Goal: Task Accomplishment & Management: Complete application form

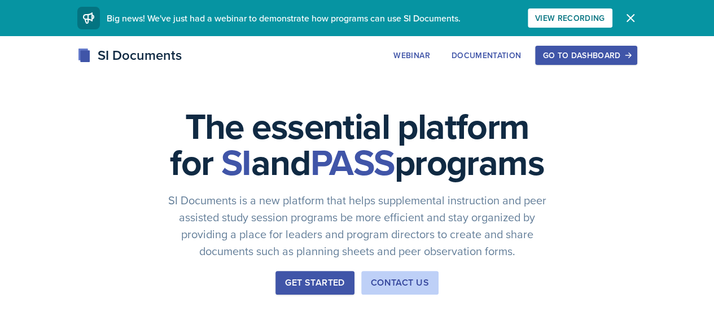
click at [628, 49] on button "Go to Dashboard" at bounding box center [586, 55] width 102 height 19
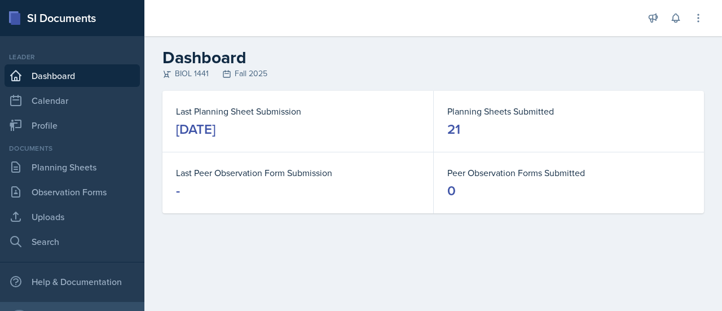
click at [52, 179] on div "Documents Planning Sheets Observation Forms Uploads Search" at bounding box center [72, 197] width 135 height 109
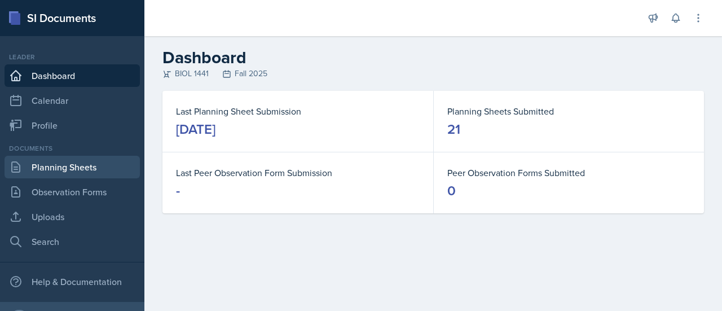
click at [62, 168] on link "Planning Sheets" at bounding box center [72, 167] width 135 height 23
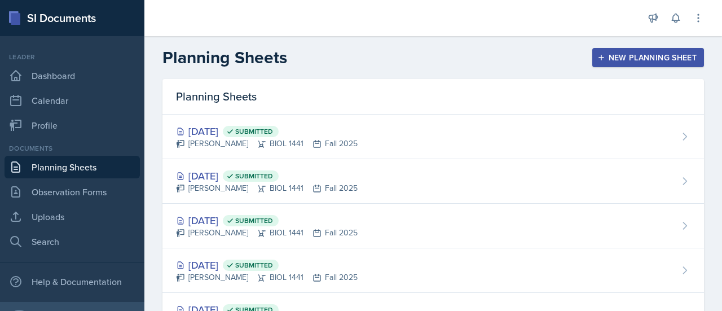
click at [658, 53] on div "New Planning Sheet" at bounding box center [648, 57] width 97 height 9
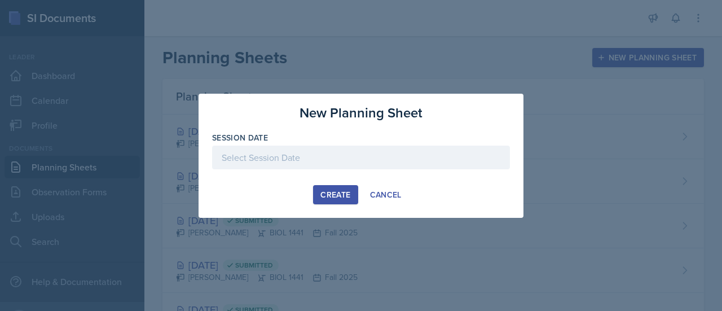
click at [391, 160] on div at bounding box center [361, 158] width 298 height 24
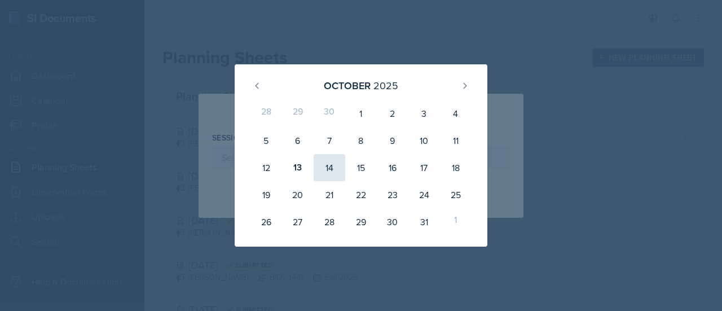
click at [322, 177] on div "14" at bounding box center [330, 167] width 32 height 27
type input "[DATE]"
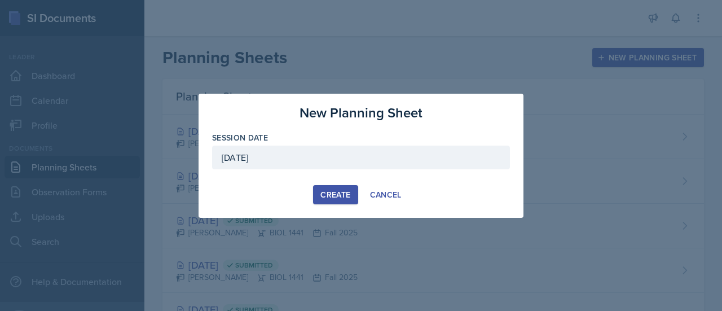
click at [333, 194] on div "Create" at bounding box center [335, 194] width 30 height 9
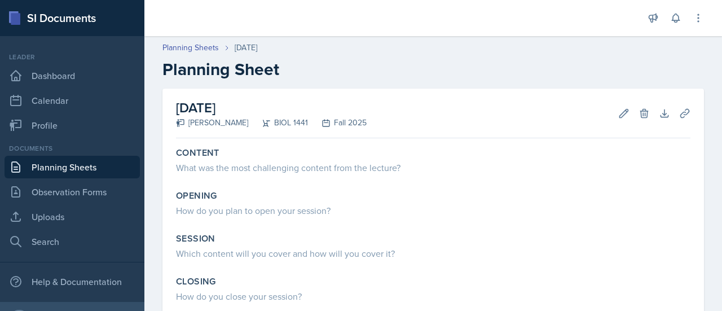
click at [484, 14] on div at bounding box center [393, 18] width 481 height 36
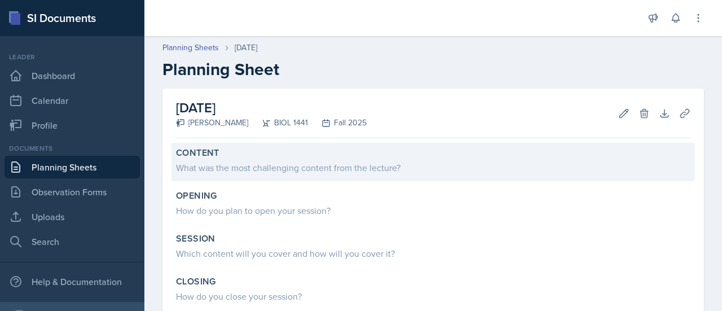
click at [313, 167] on div "What was the most challenging content from the lecture?" at bounding box center [433, 168] width 515 height 14
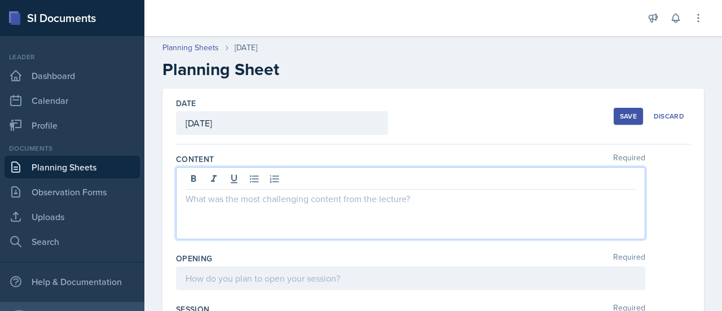
click at [258, 182] on div at bounding box center [410, 203] width 469 height 72
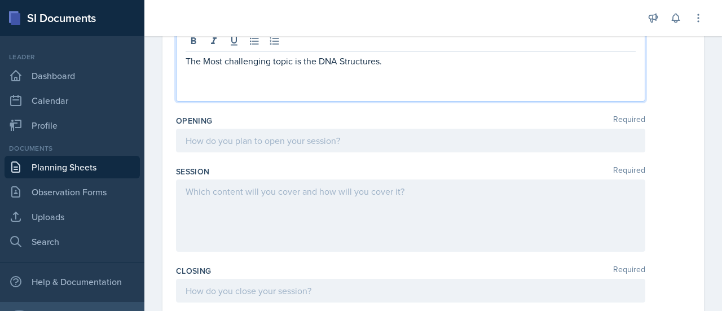
scroll to position [157, 0]
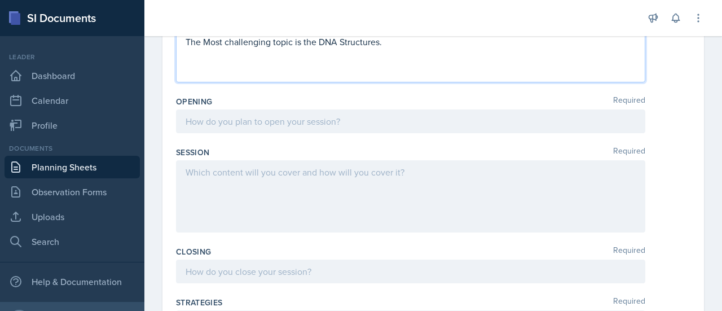
click at [302, 128] on p at bounding box center [411, 122] width 450 height 14
